Goal: Navigation & Orientation: Go to known website

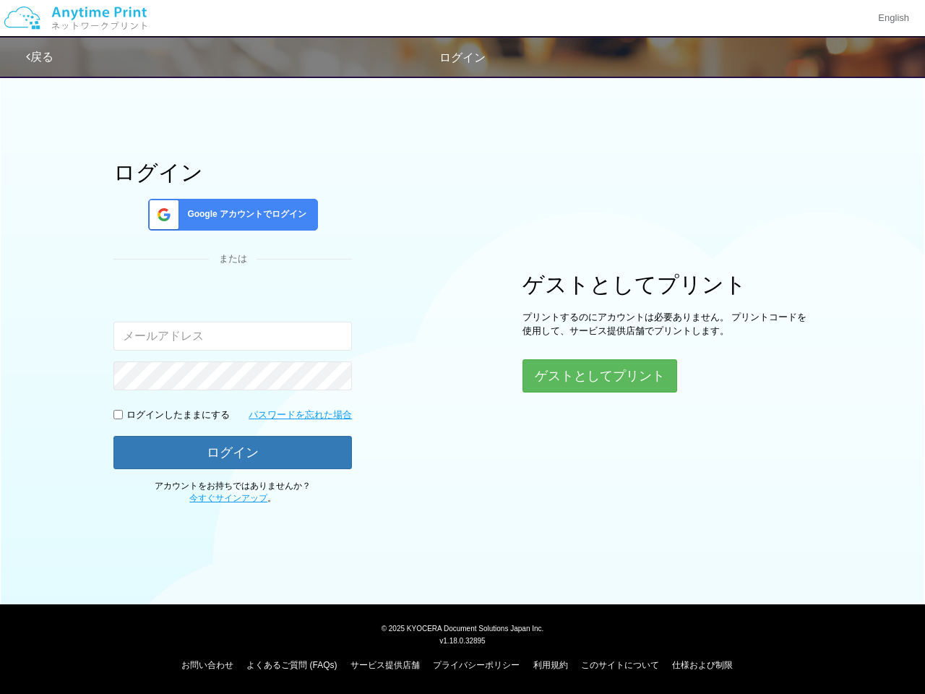
click at [462, 347] on div "ログイン Google アカウントでログイン または 入力されたメールアドレスまたはパスワードが正しくありません。 ログインしたままにする パスワードを忘れた…" at bounding box center [462, 286] width 867 height 437
click at [75, 18] on img at bounding box center [76, 18] width 154 height 51
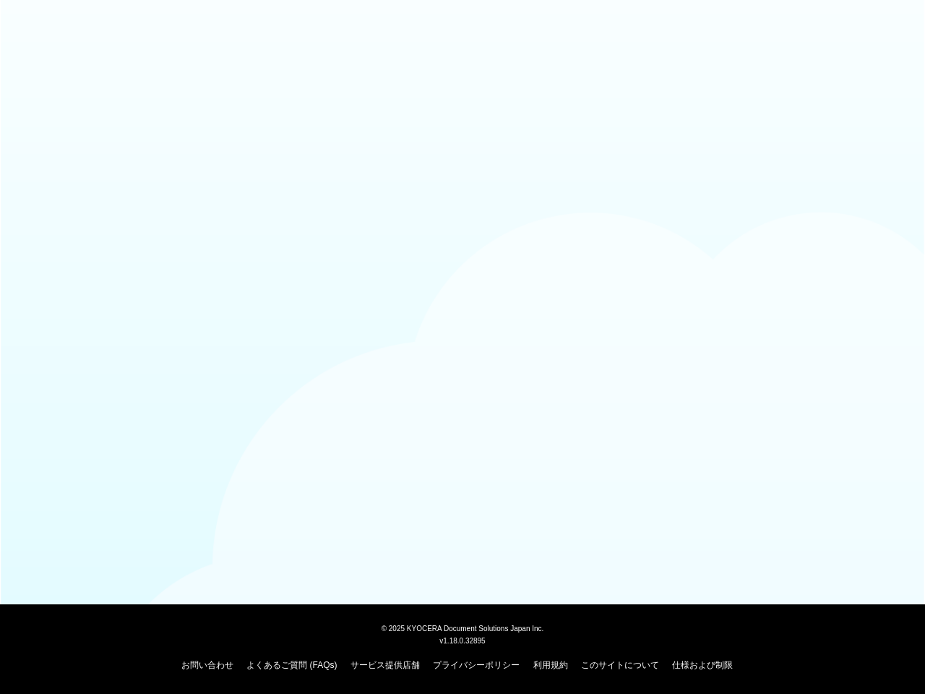
click at [892, 18] on div at bounding box center [462, 35] width 925 height 70
click at [41, 57] on div at bounding box center [462, 35] width 925 height 70
click at [41, 56] on div at bounding box center [462, 35] width 925 height 70
click at [233, 215] on body "© [DATE] KYOCERA Document Solutions Japan Inc. v1.18.0.32895 お問い合わせ よくあるご質問 (FA…" at bounding box center [462, 347] width 925 height 694
click at [118, 414] on body "© [DATE] KYOCERA Document Solutions Japan Inc. v1.18.0.32895 お問い合わせ よくあるご質問 (FA…" at bounding box center [462, 347] width 925 height 694
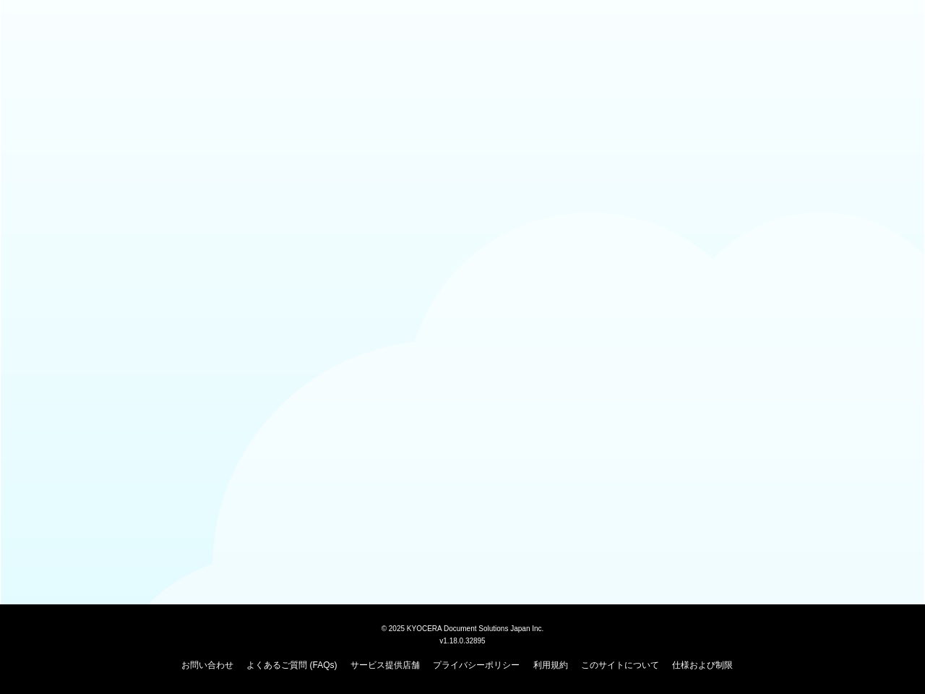
click at [233, 452] on body "© [DATE] KYOCERA Document Solutions Japan Inc. v1.18.0.32895 お問い合わせ よくあるご質問 (FA…" at bounding box center [462, 347] width 925 height 694
click at [600, 376] on body "© [DATE] KYOCERA Document Solutions Japan Inc. v1.18.0.32895 お問い合わせ よくあるご質問 (FA…" at bounding box center [462, 347] width 925 height 694
